Goal: Task Accomplishment & Management: Use online tool/utility

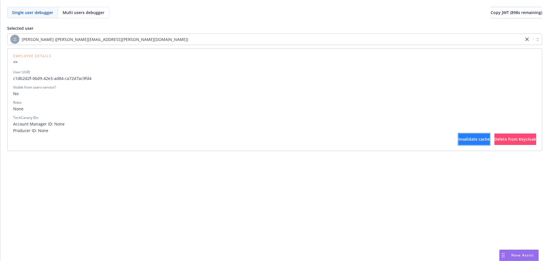
click at [459, 139] on span "Invalidate cache" at bounding box center [474, 138] width 31 height 5
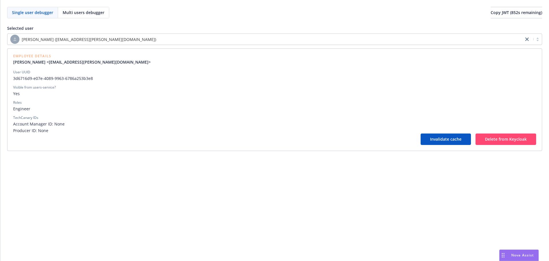
click at [114, 47] on div "Rich Jenkins (rich.jenkins@newfront.com) Employee Details Rich Jenkins <rich.je…" at bounding box center [274, 91] width 535 height 117
click at [115, 43] on div "[PERSON_NAME] ([EMAIL_ADDRESS][PERSON_NAME][DOMAIN_NAME])" at bounding box center [265, 39] width 511 height 9
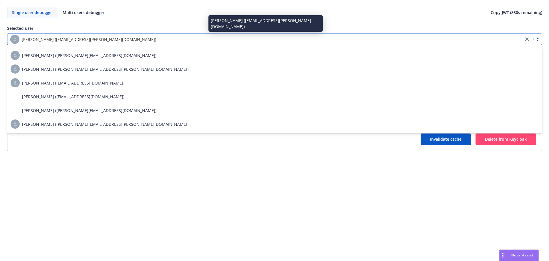
type input "andrew"
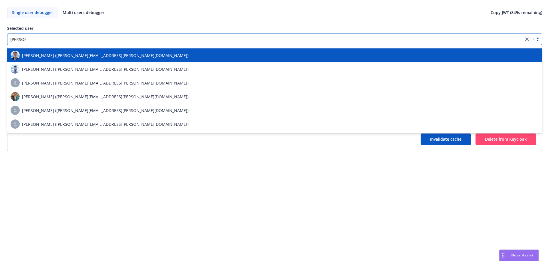
scroll to position [54, 0]
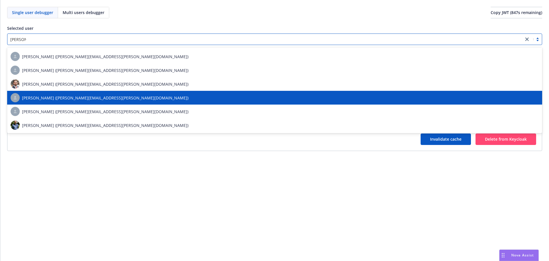
click at [106, 97] on span "[PERSON_NAME] ([PERSON_NAME][EMAIL_ADDRESS][PERSON_NAME][DOMAIN_NAME])" at bounding box center [105, 98] width 167 height 6
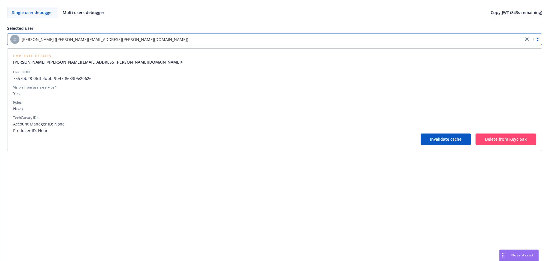
click at [160, 40] on div "[PERSON_NAME] ([PERSON_NAME][EMAIL_ADDRESS][PERSON_NAME][DOMAIN_NAME])" at bounding box center [265, 39] width 511 height 9
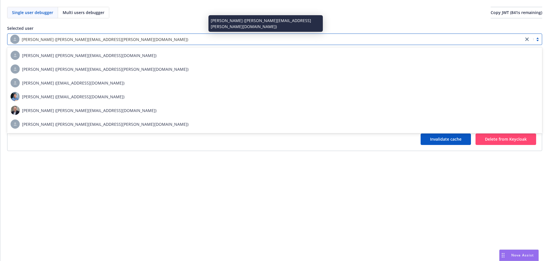
type input "kyle"
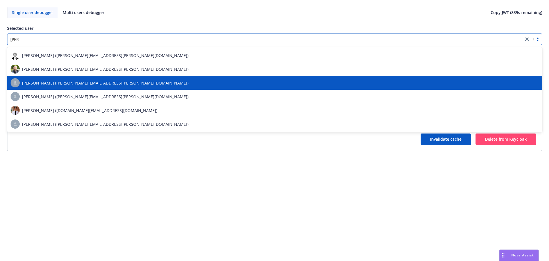
click at [119, 84] on div "[PERSON_NAME] ([PERSON_NAME][EMAIL_ADDRESS][PERSON_NAME][DOMAIN_NAME])" at bounding box center [275, 82] width 528 height 9
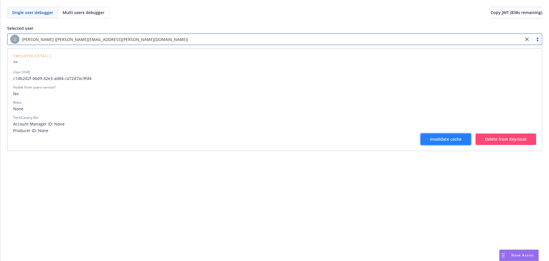
click at [428, 134] on button "Invalidate cache" at bounding box center [446, 138] width 50 height 11
click at [434, 137] on span "Invalidate cache" at bounding box center [445, 138] width 31 height 5
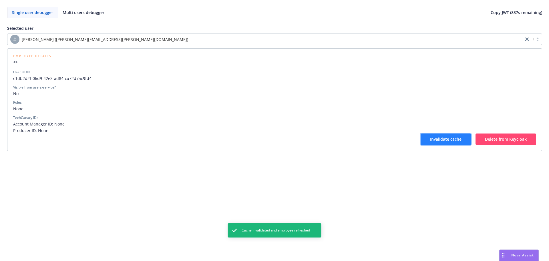
click at [433, 137] on span "Invalidate cache" at bounding box center [445, 138] width 31 height 5
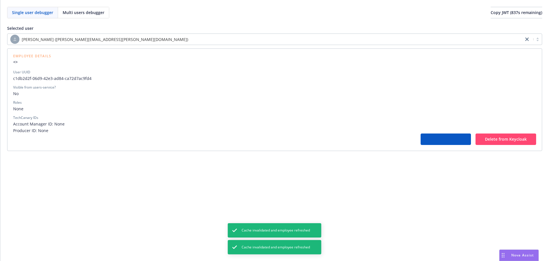
click at [433, 137] on span "Invalidate cache" at bounding box center [445, 138] width 31 height 5
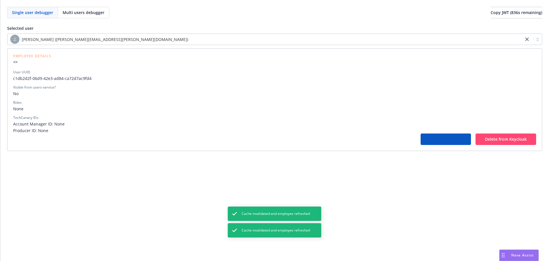
click at [433, 137] on span "Invalidate cache" at bounding box center [445, 138] width 31 height 5
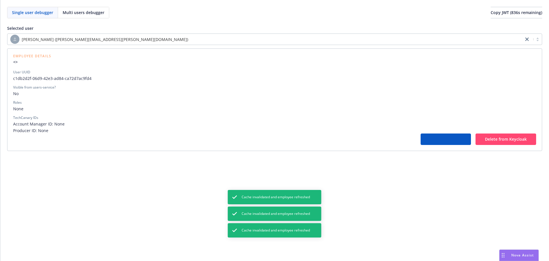
click at [433, 137] on span "Invalidate cache" at bounding box center [445, 138] width 31 height 5
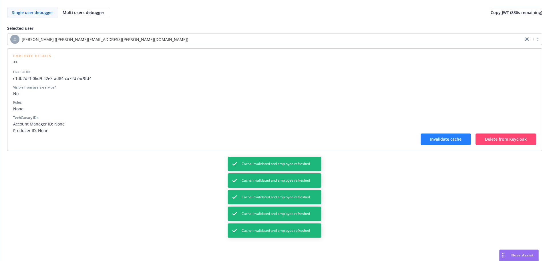
click at [433, 137] on span "Invalidate cache" at bounding box center [445, 138] width 31 height 5
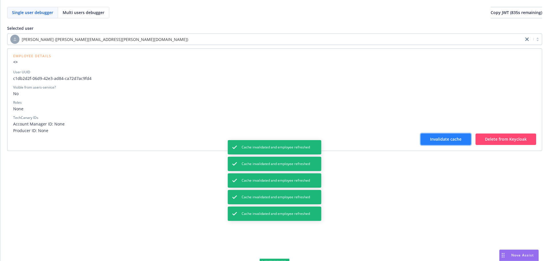
click at [433, 137] on span "Invalidate cache" at bounding box center [445, 138] width 31 height 5
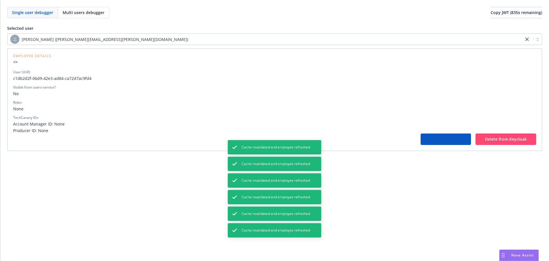
click at [433, 137] on span "Invalidate cache" at bounding box center [445, 138] width 31 height 5
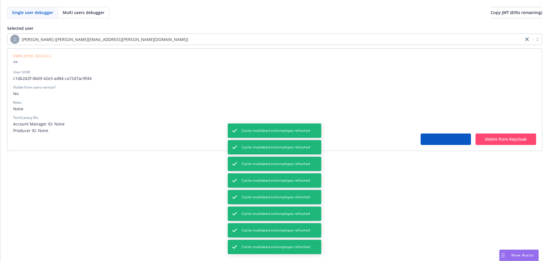
click at [433, 137] on span "Invalidate cache" at bounding box center [445, 138] width 31 height 5
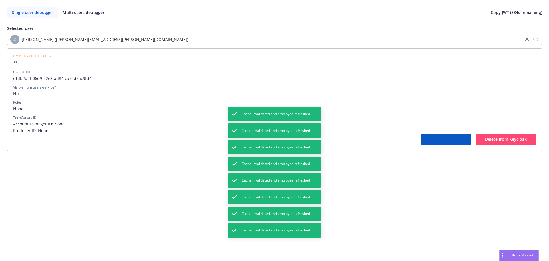
click at [433, 137] on span "Invalidate cache" at bounding box center [445, 138] width 31 height 5
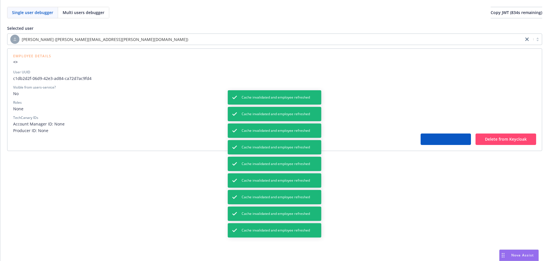
click at [433, 137] on span "Invalidate cache" at bounding box center [445, 138] width 31 height 5
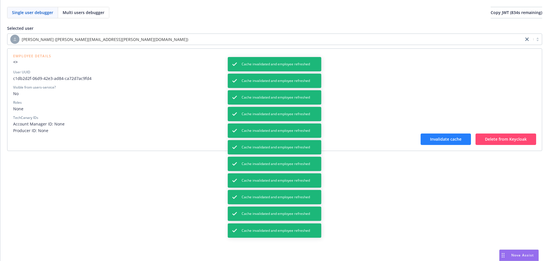
click at [433, 137] on span "Invalidate cache" at bounding box center [445, 138] width 31 height 5
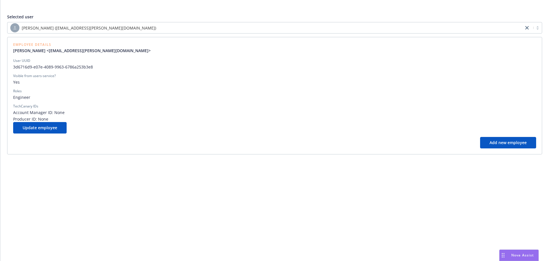
click at [196, 28] on div "[PERSON_NAME] ([EMAIL_ADDRESS][PERSON_NAME][DOMAIN_NAME])" at bounding box center [265, 27] width 511 height 9
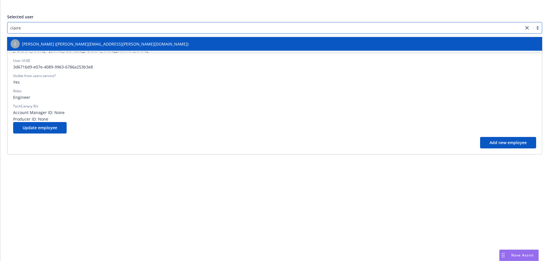
type input "claire"
